Goal: Task Accomplishment & Management: Use online tool/utility

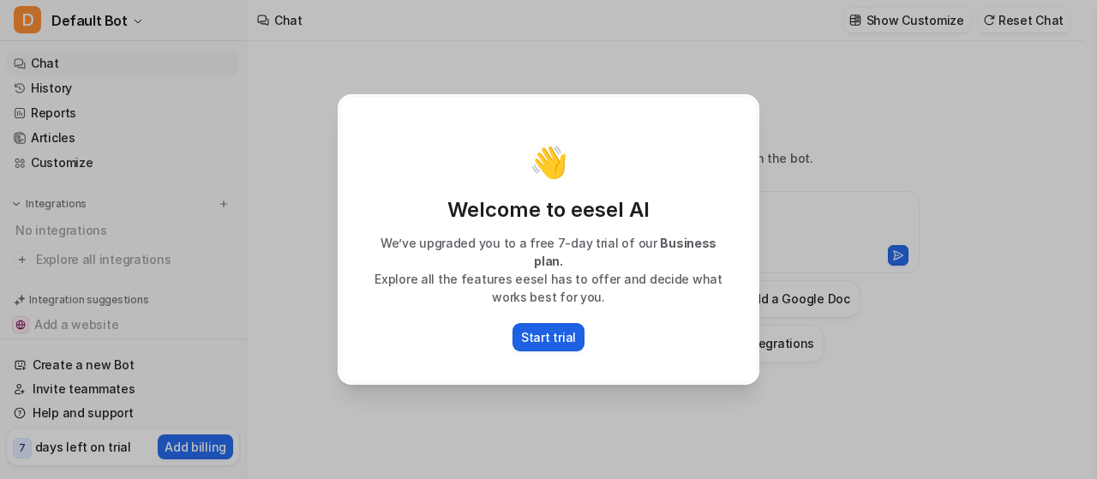
click at [539, 336] on p "Start trial" at bounding box center [548, 337] width 55 height 18
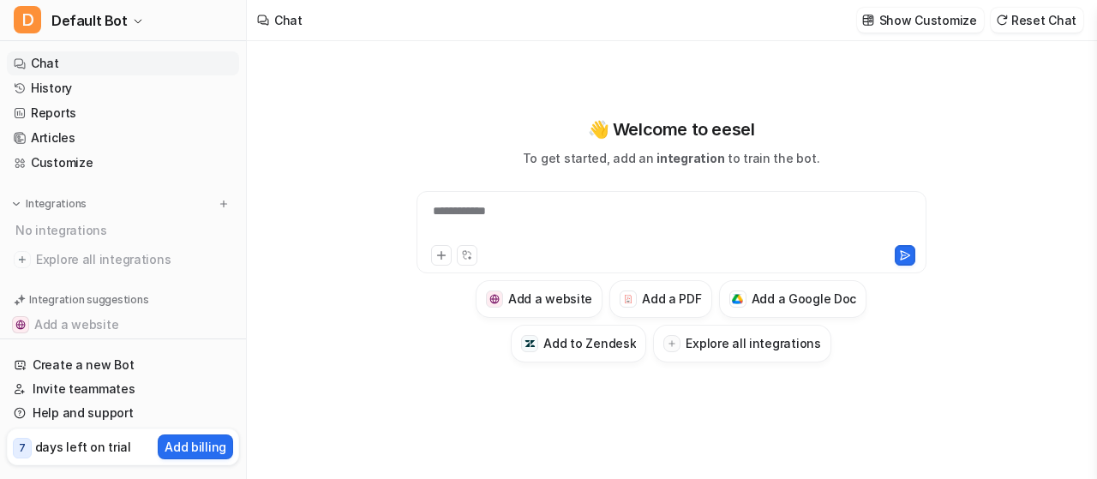
click at [81, 458] on div "7 days left on trial" at bounding box center [72, 447] width 118 height 25
click at [82, 447] on p "days left on trial" at bounding box center [83, 447] width 96 height 18
click at [442, 257] on icon at bounding box center [441, 255] width 12 height 12
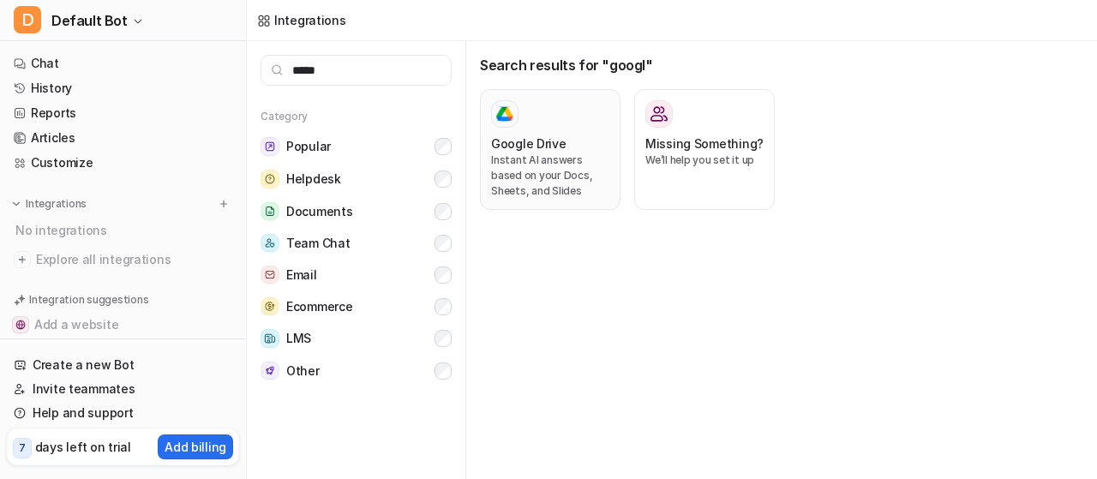
type input "*****"
click at [538, 136] on h3 "Google Drive" at bounding box center [528, 144] width 75 height 18
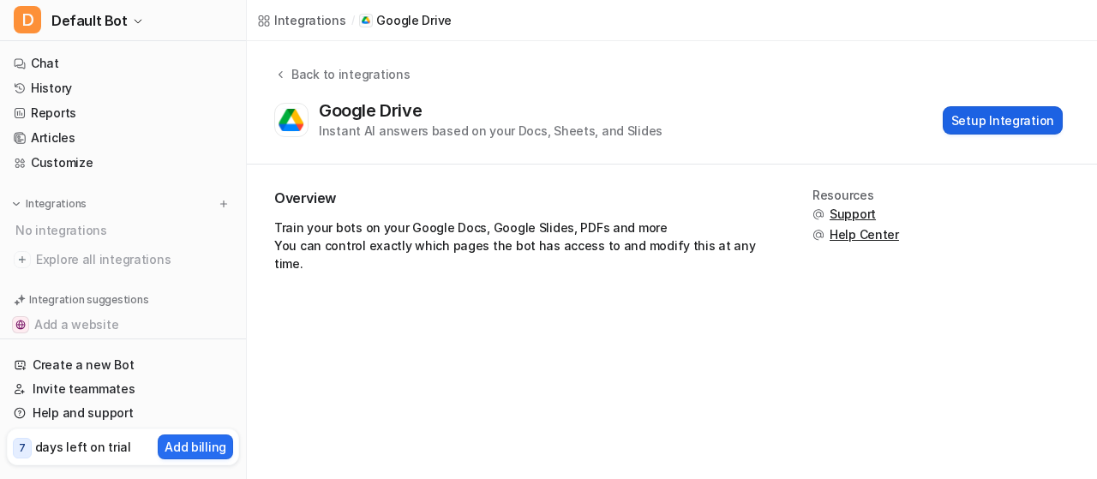
click at [993, 117] on button "Setup Integration" at bounding box center [1003, 120] width 120 height 28
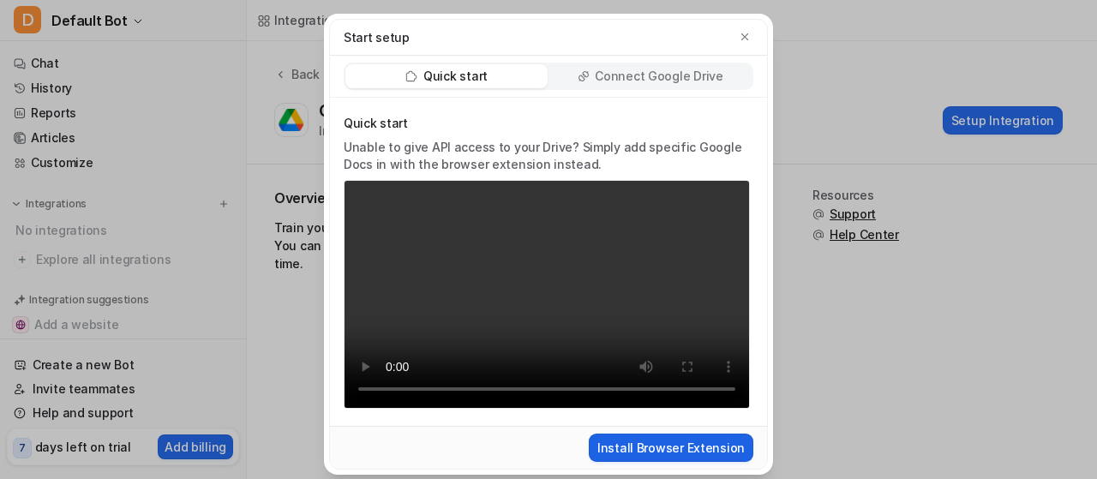
click at [638, 449] on button "Install Browser Extension" at bounding box center [671, 448] width 165 height 28
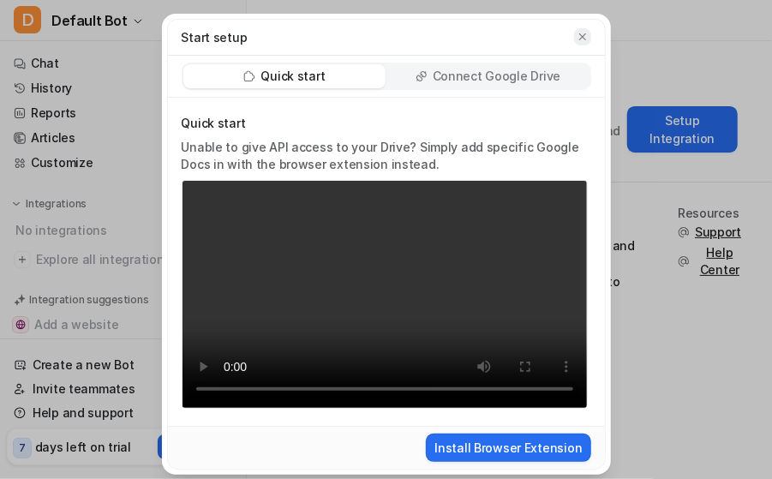
click at [577, 39] on icon "button" at bounding box center [583, 37] width 12 height 12
